Goal: Navigation & Orientation: Find specific page/section

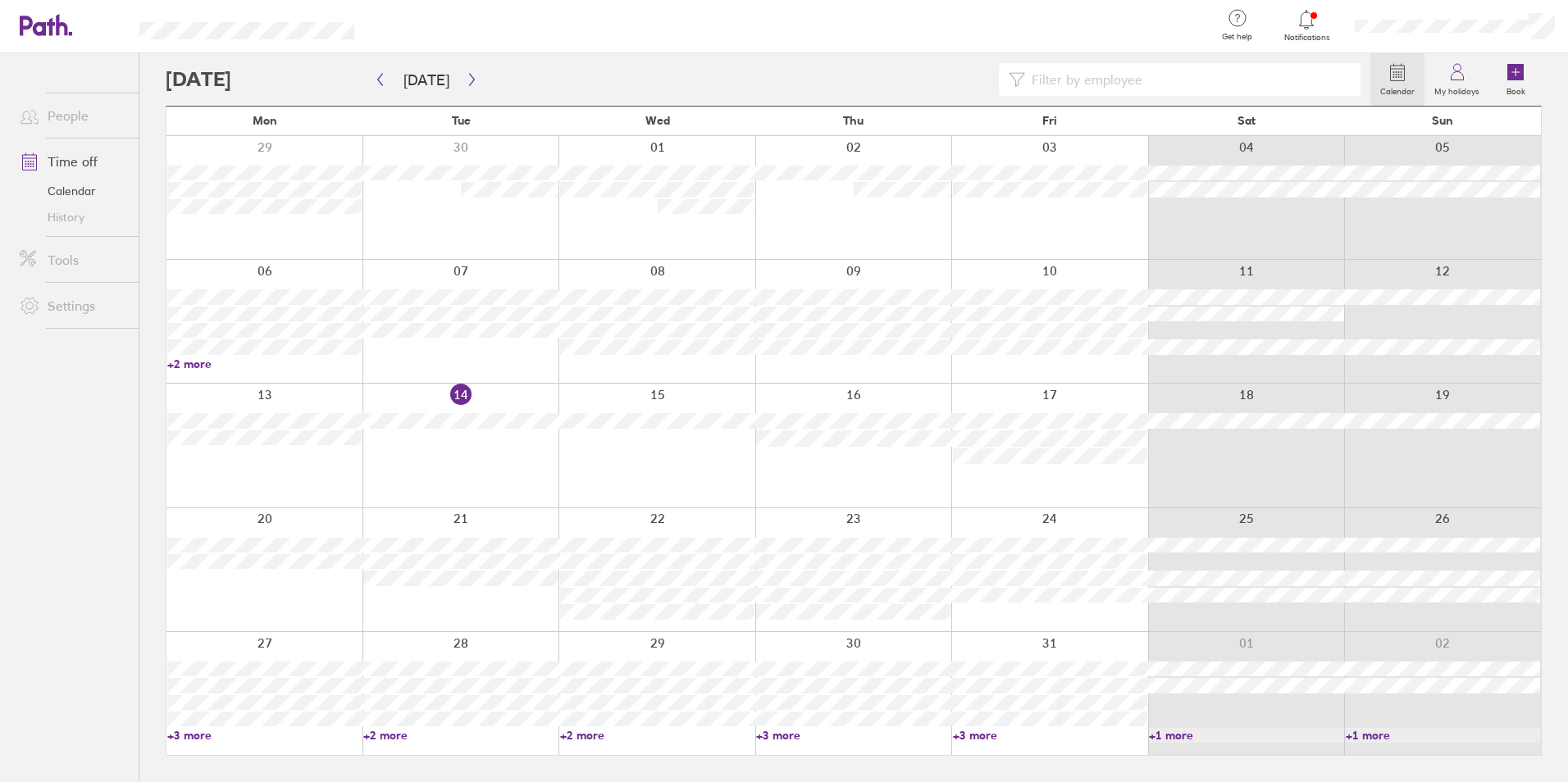
click at [200, 740] on link "+3 more" at bounding box center [264, 735] width 194 height 14
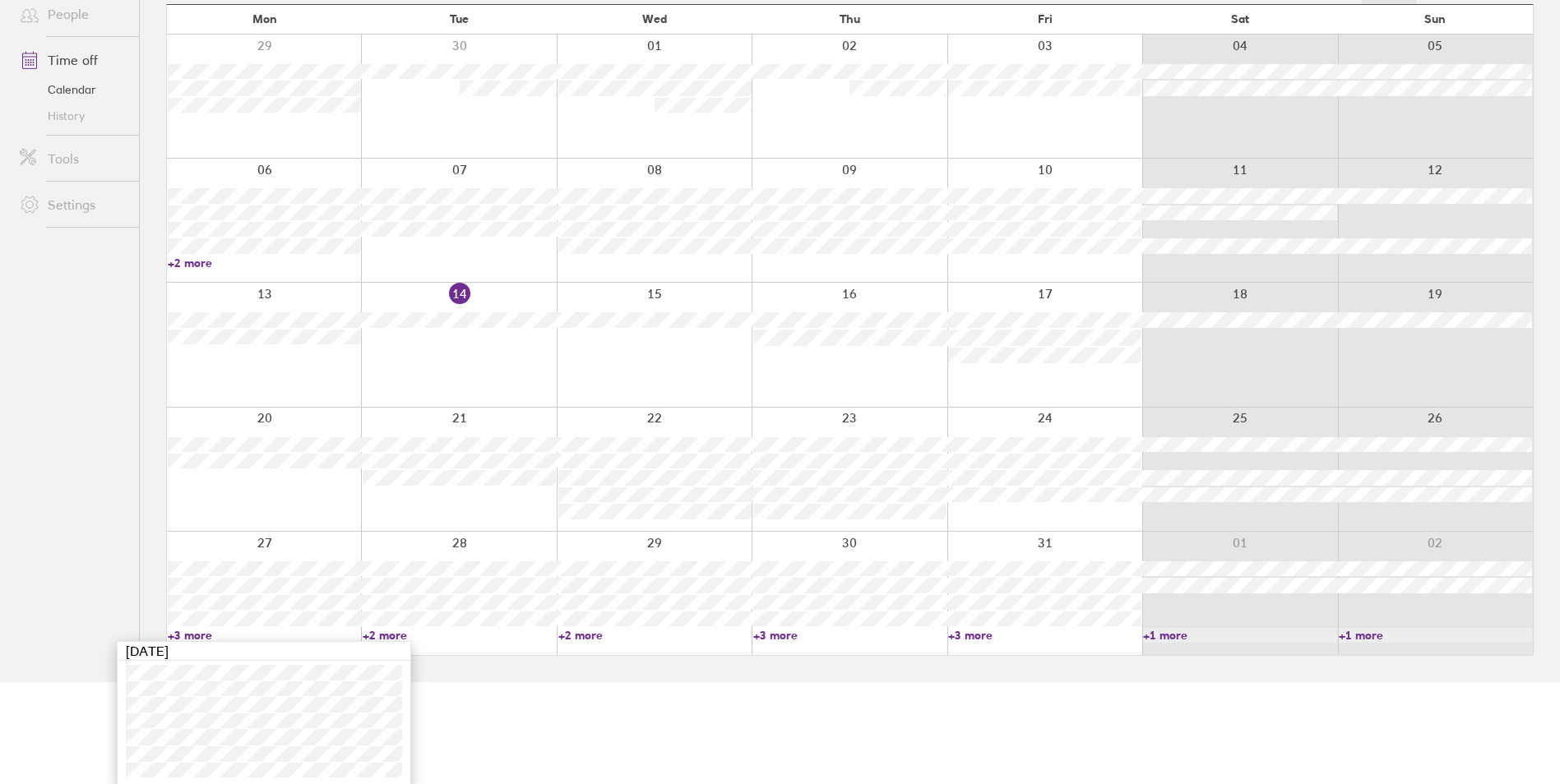
scroll to position [104, 0]
click at [496, 680] on html "Get help FAQs Contact us Notifications My profile Sign out People Time off Cale…" at bounding box center [780, 288] width 1560 height 784
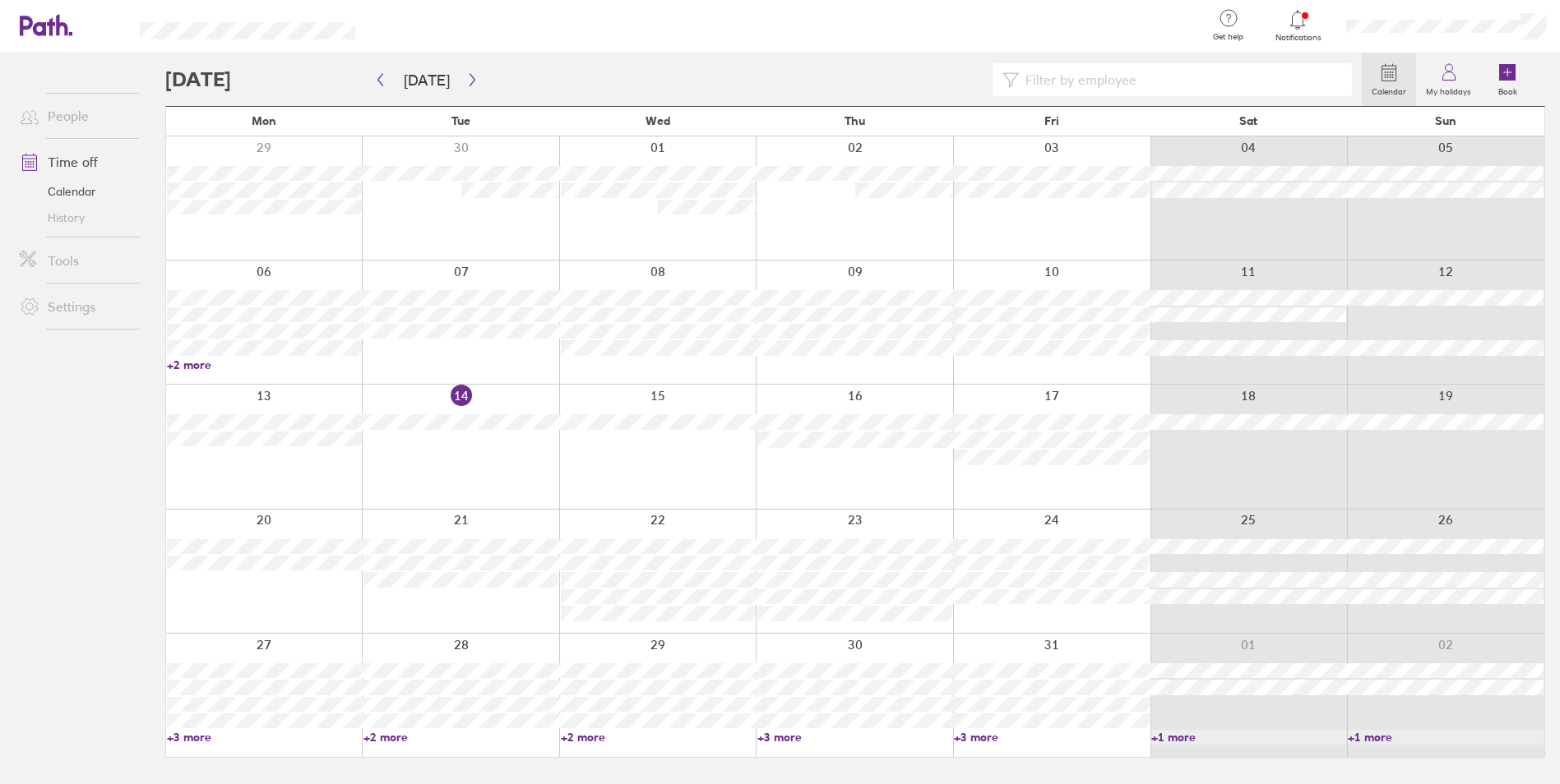
scroll to position [0, 0]
click at [398, 737] on link "+2 more" at bounding box center [461, 737] width 195 height 14
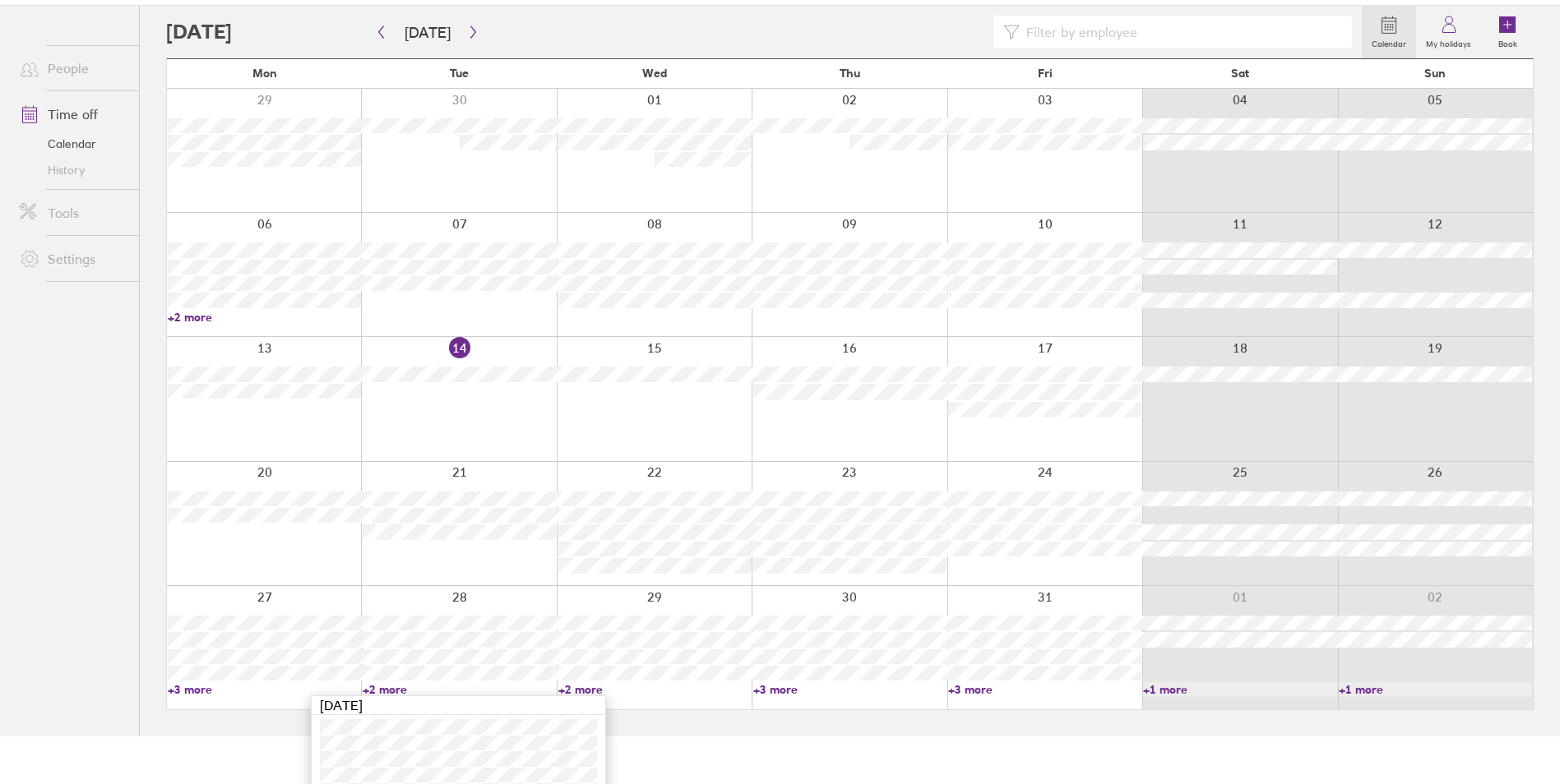
scroll to position [89, 0]
